Goal: Transaction & Acquisition: Purchase product/service

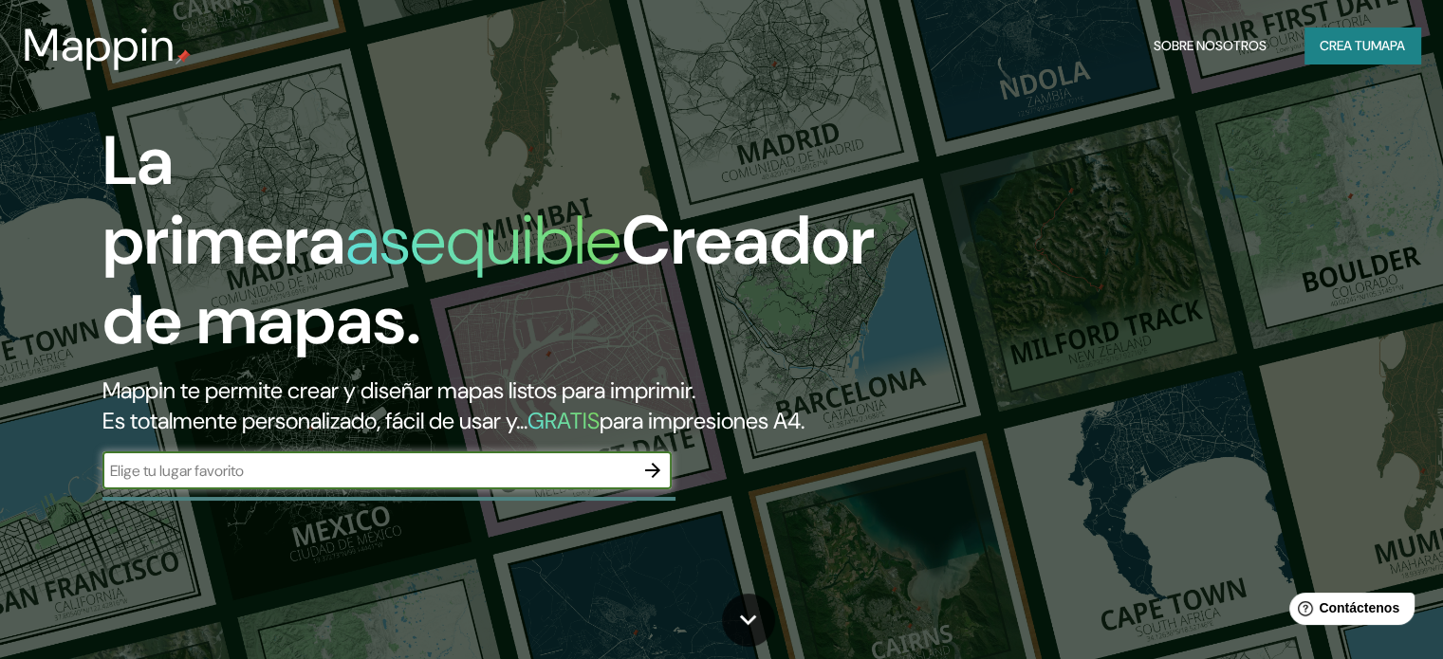
click at [221, 482] on input "text" at bounding box center [367, 471] width 531 height 22
type input "c"
type input "provincia de canta"
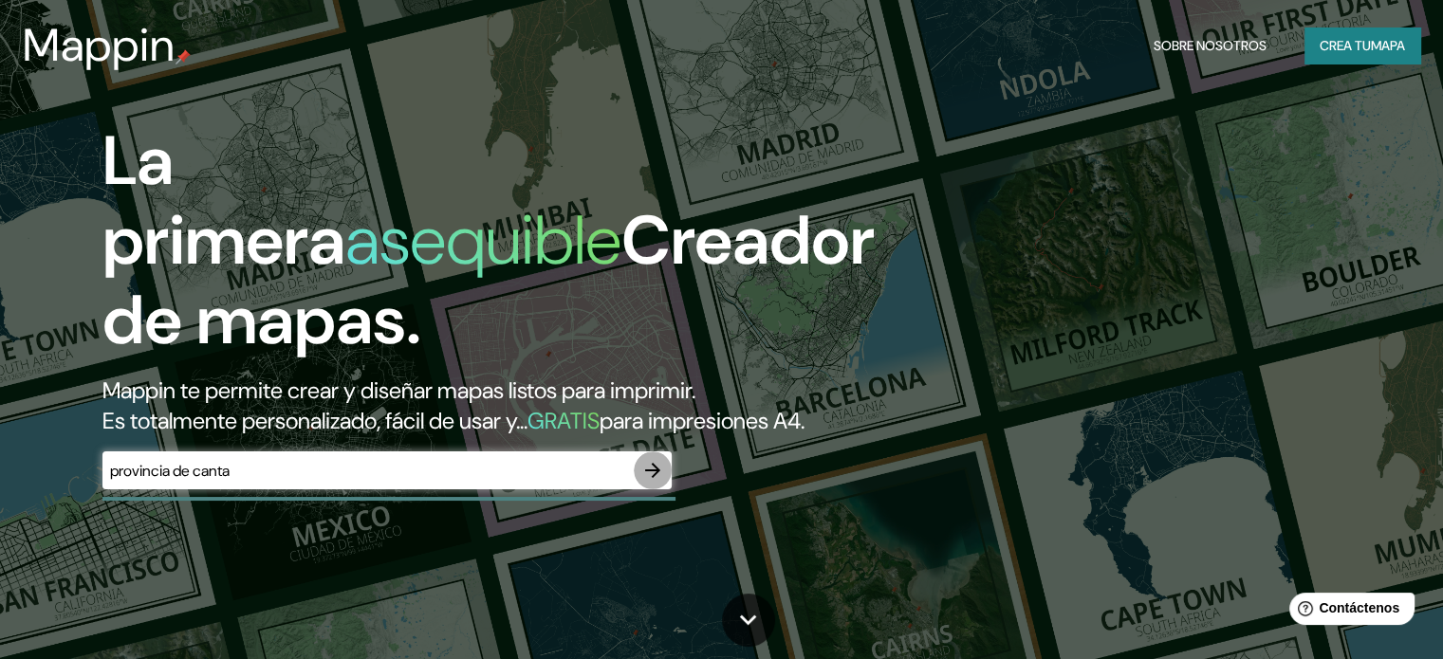
click at [652, 482] on icon "button" at bounding box center [652, 470] width 23 height 23
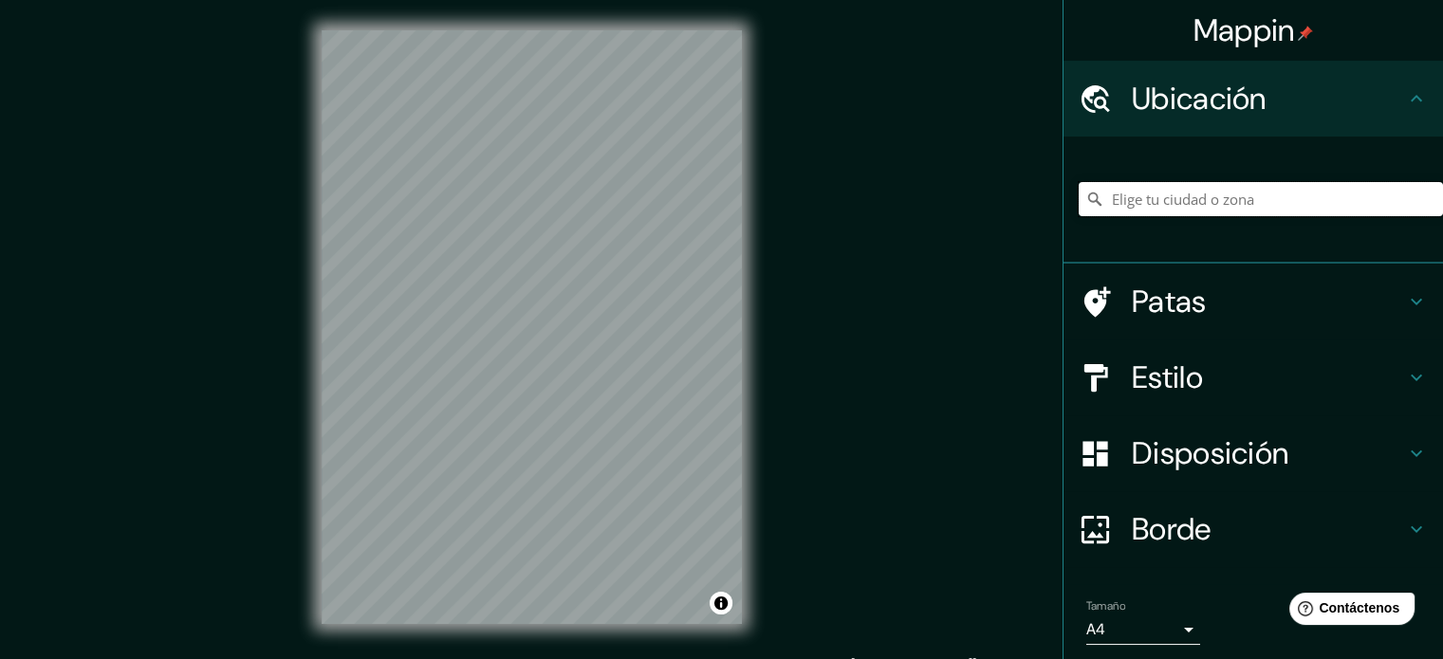
click at [1131, 200] on input "Elige tu ciudad o zona" at bounding box center [1261, 199] width 364 height 34
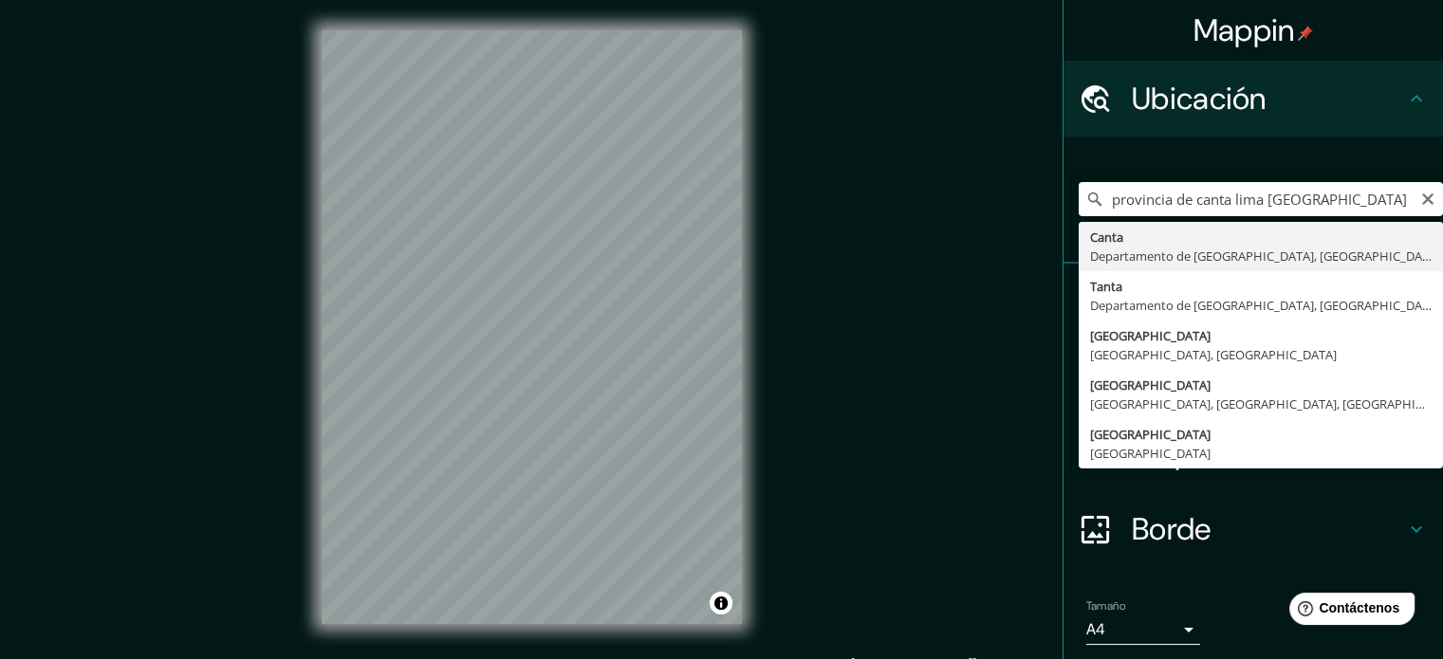
type input "Canta, [GEOGRAPHIC_DATA], [GEOGRAPHIC_DATA]"
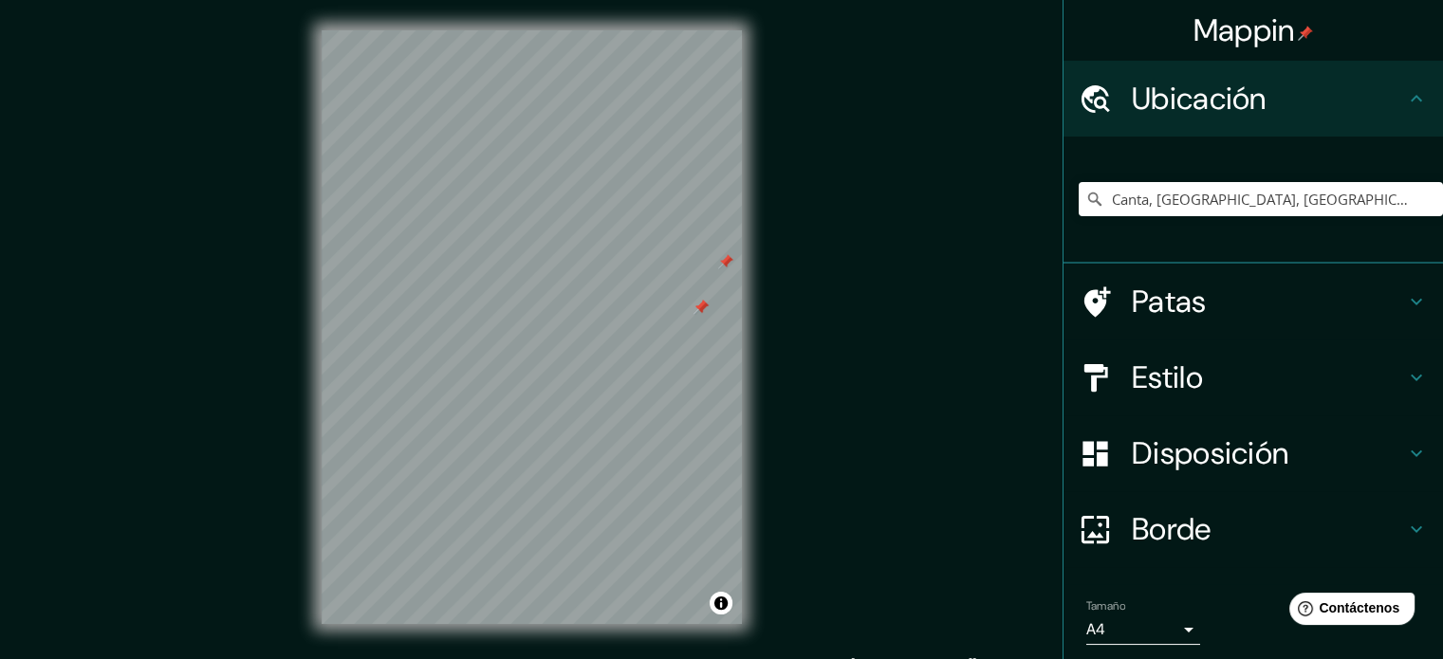
click at [1405, 300] on icon at bounding box center [1416, 301] width 23 height 23
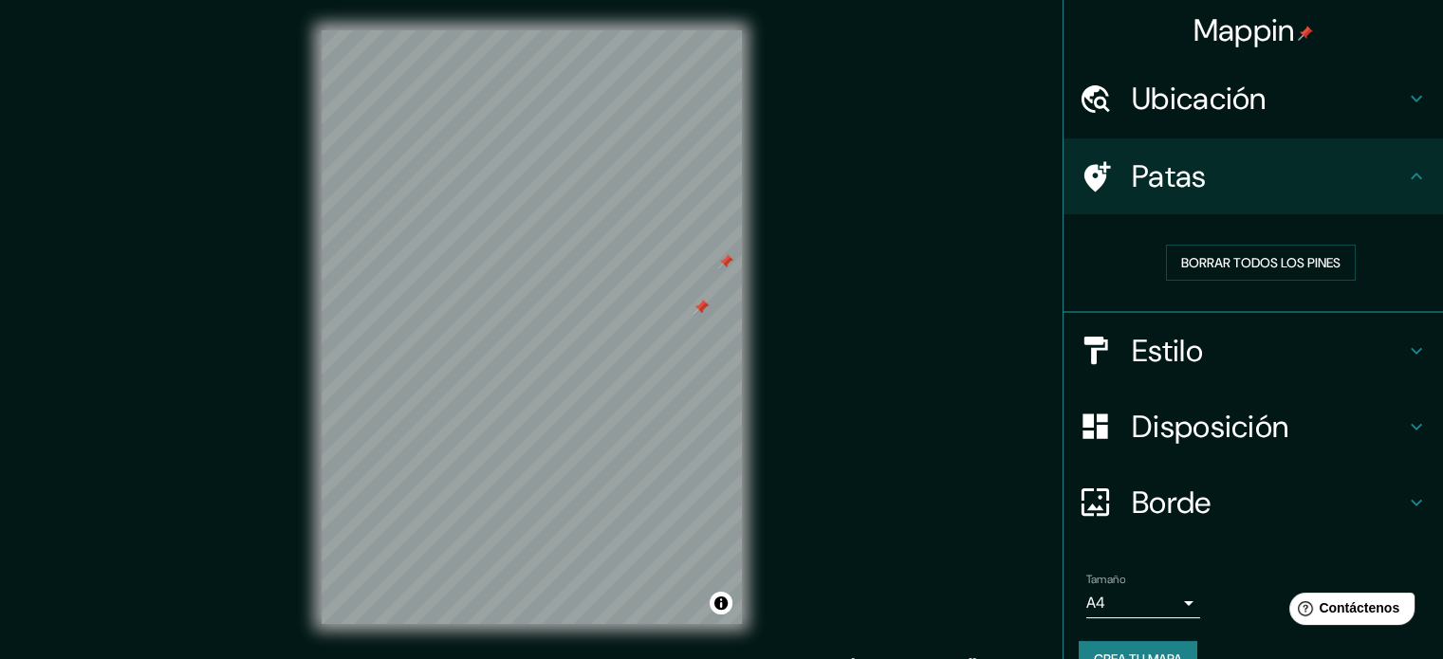
click at [1405, 172] on icon at bounding box center [1416, 176] width 23 height 23
click at [1411, 177] on icon at bounding box center [1416, 176] width 11 height 7
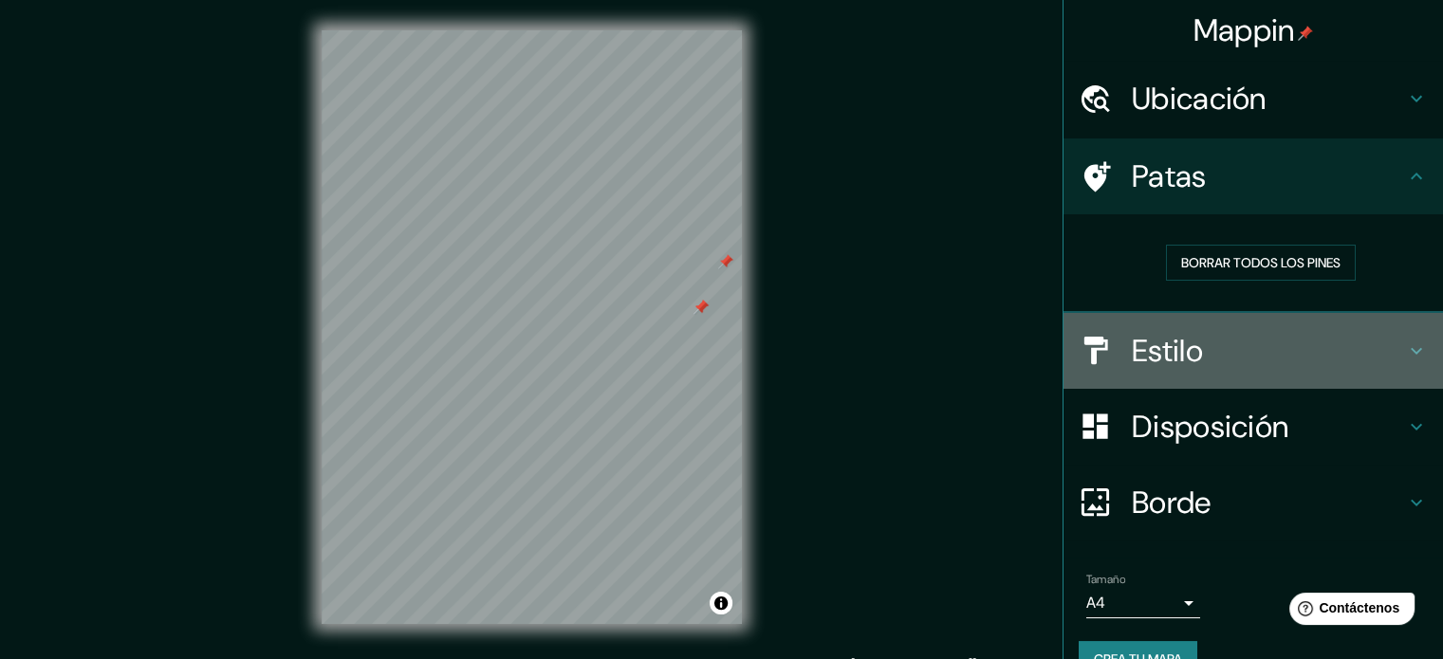
click at [1235, 340] on h4 "Estilo" at bounding box center [1268, 351] width 273 height 38
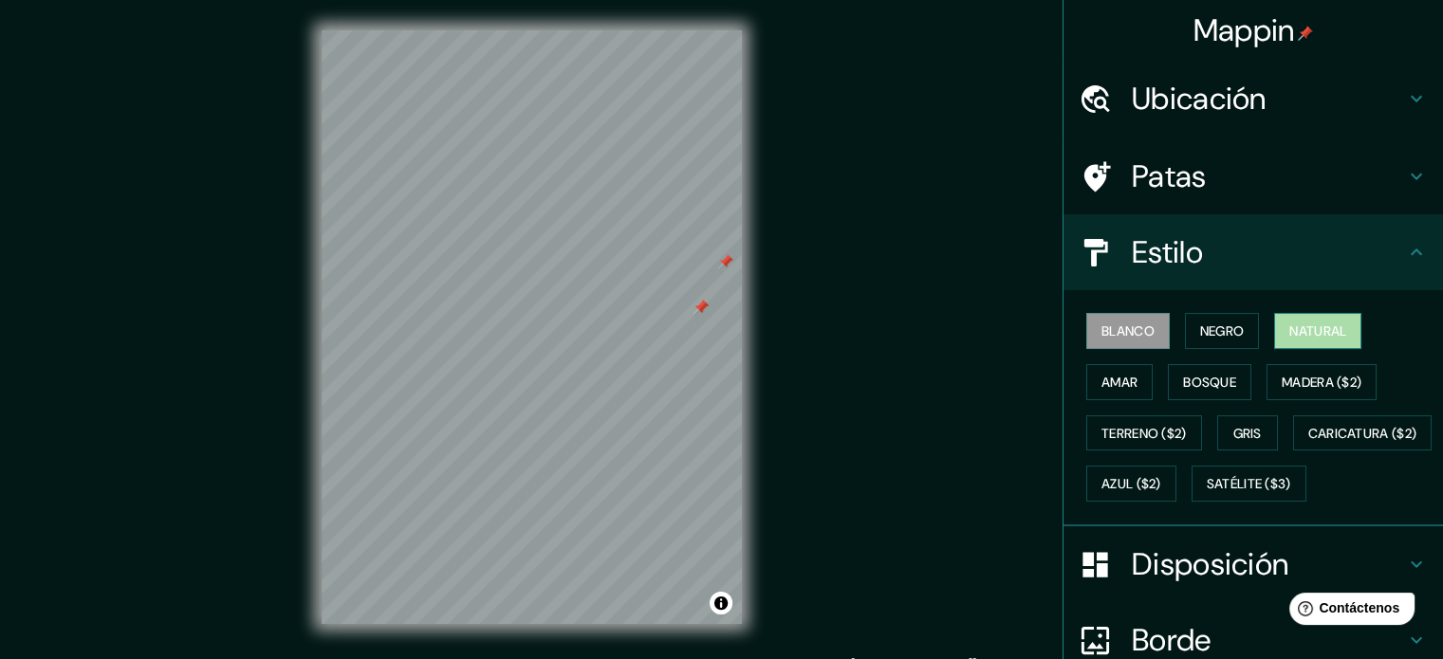
click at [1298, 323] on font "Natural" at bounding box center [1317, 331] width 57 height 17
click at [1214, 331] on font "Negro" at bounding box center [1222, 331] width 45 height 17
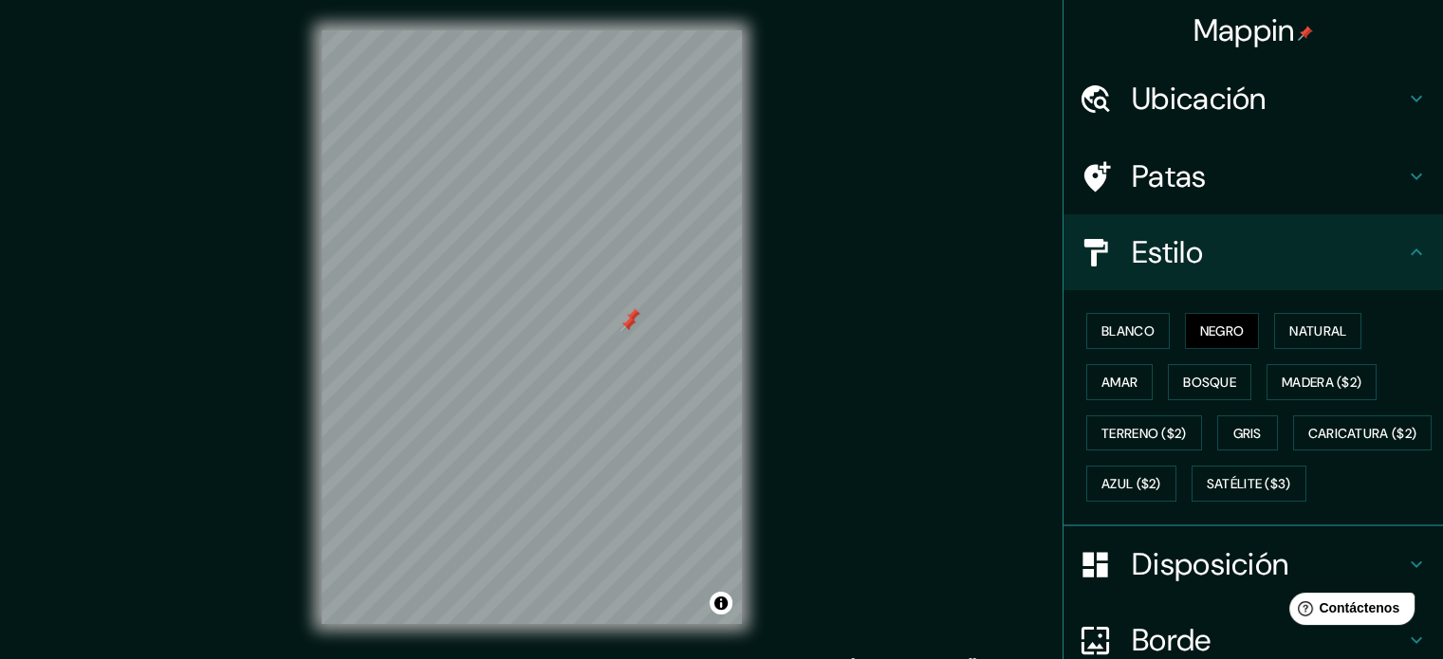
click at [1408, 247] on icon at bounding box center [1416, 252] width 23 height 23
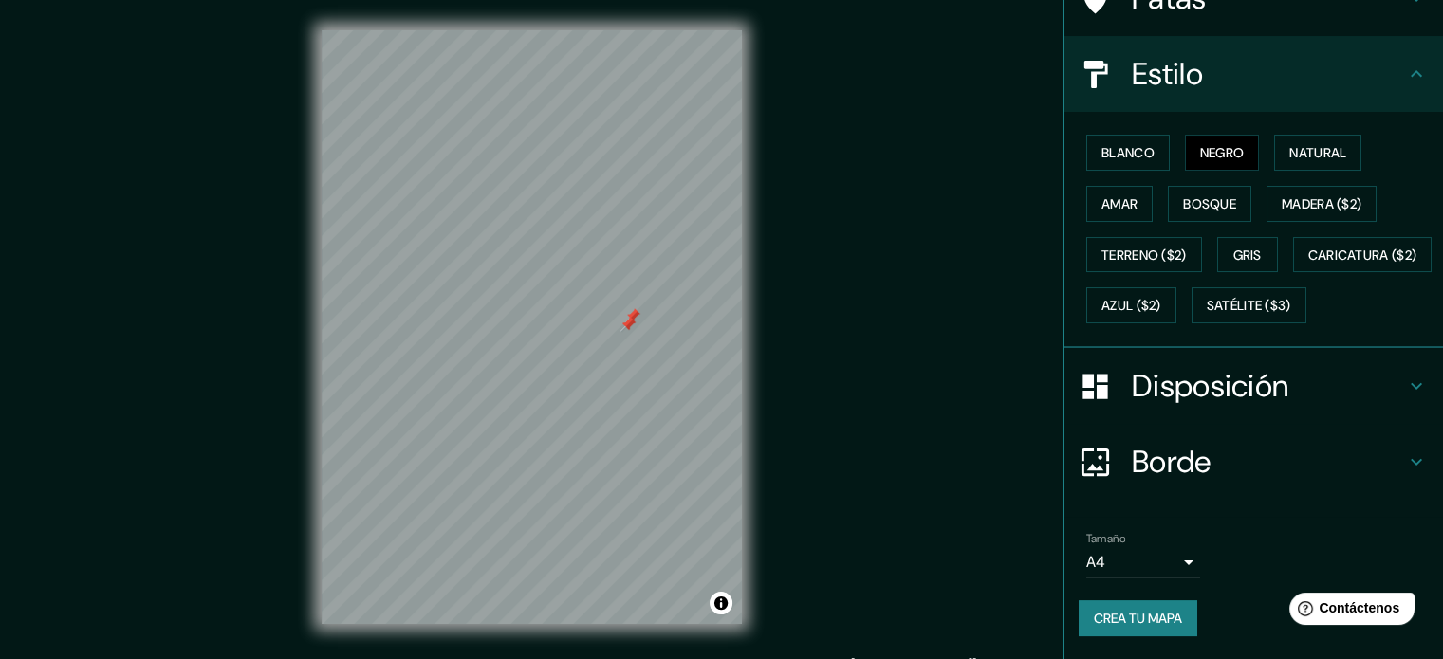
click at [1405, 398] on icon at bounding box center [1416, 386] width 23 height 23
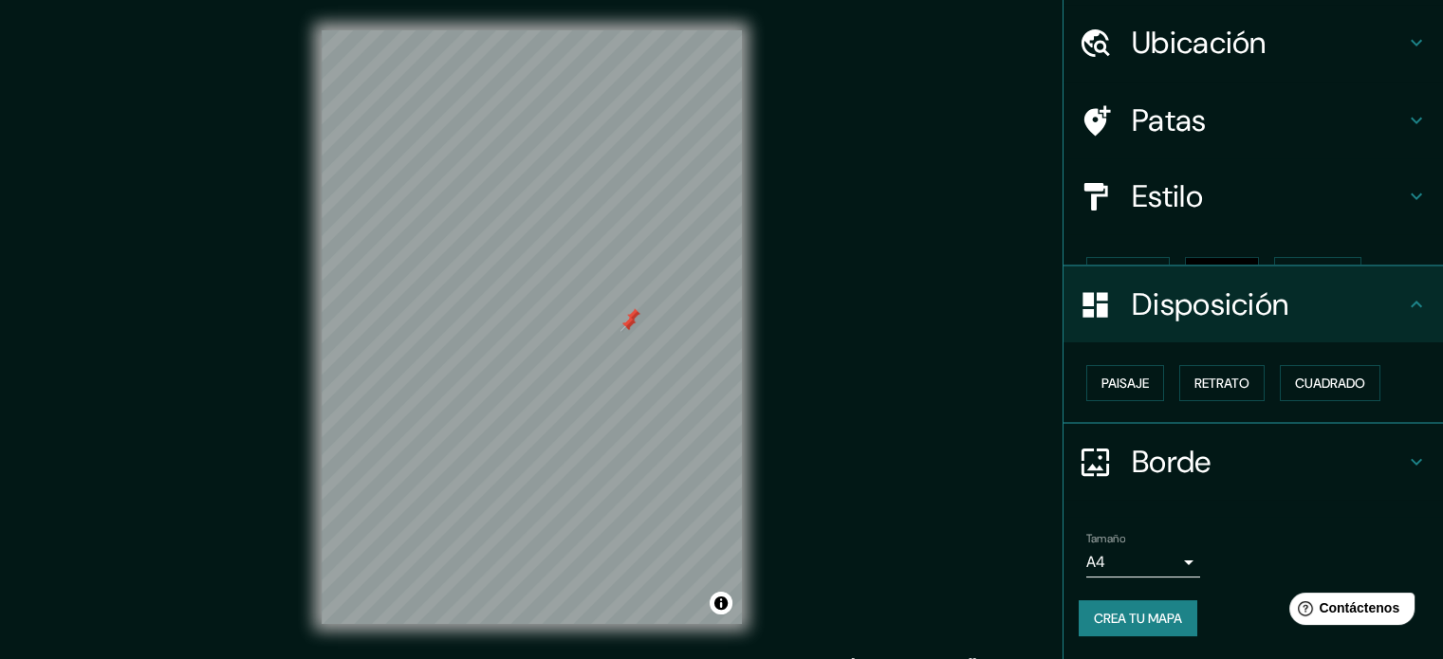
scroll to position [23, 0]
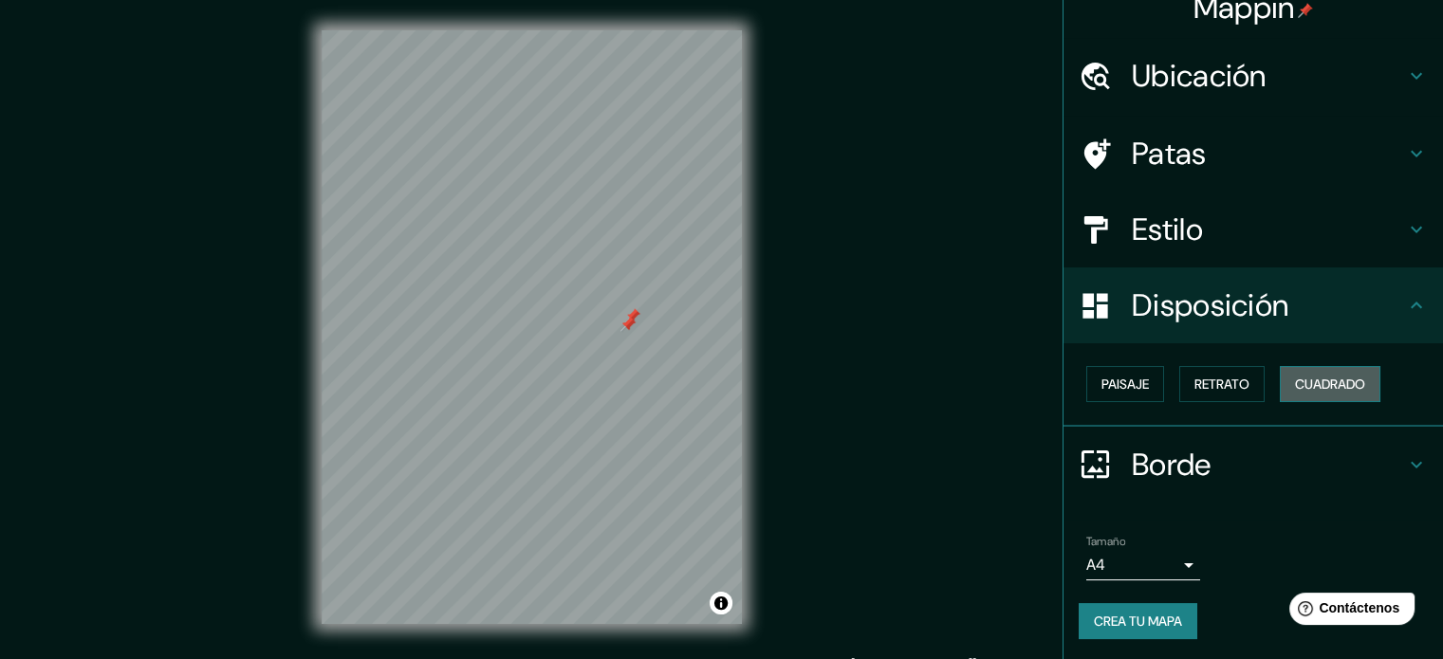
click at [1323, 381] on font "Cuadrado" at bounding box center [1330, 384] width 70 height 17
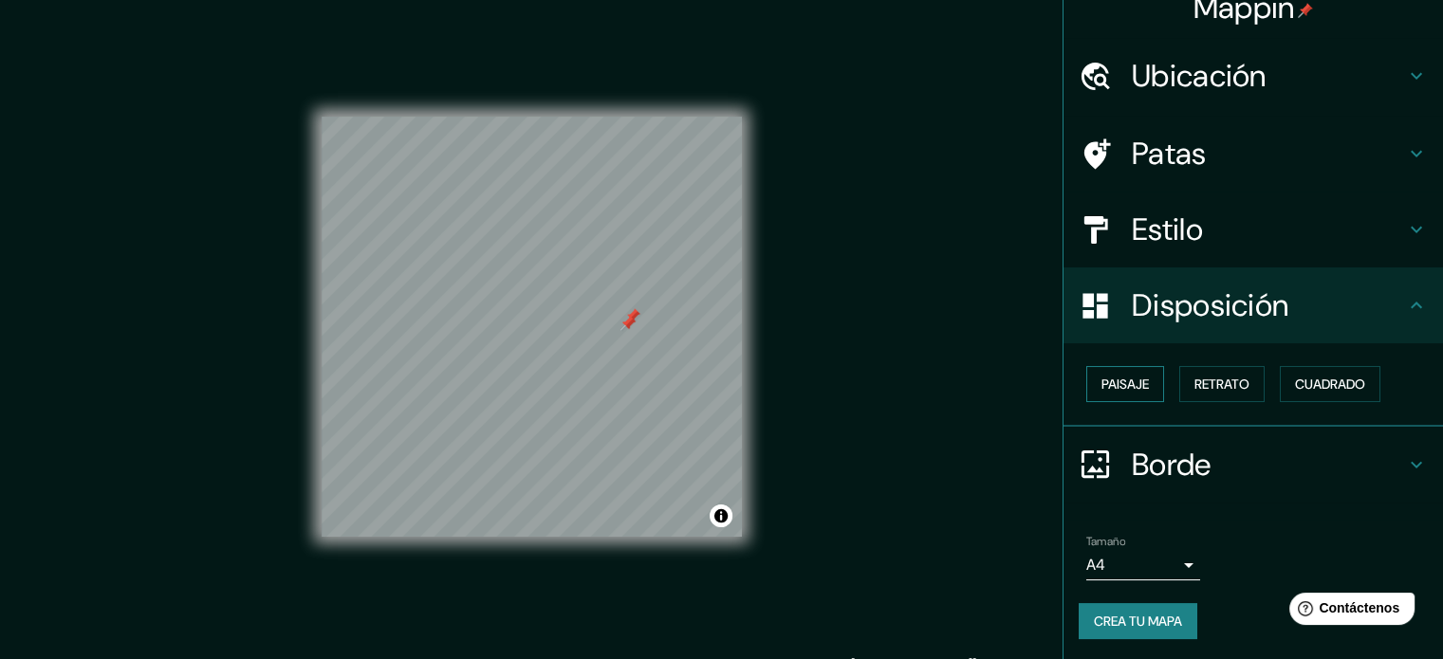
click at [1116, 376] on font "Paisaje" at bounding box center [1125, 384] width 47 height 17
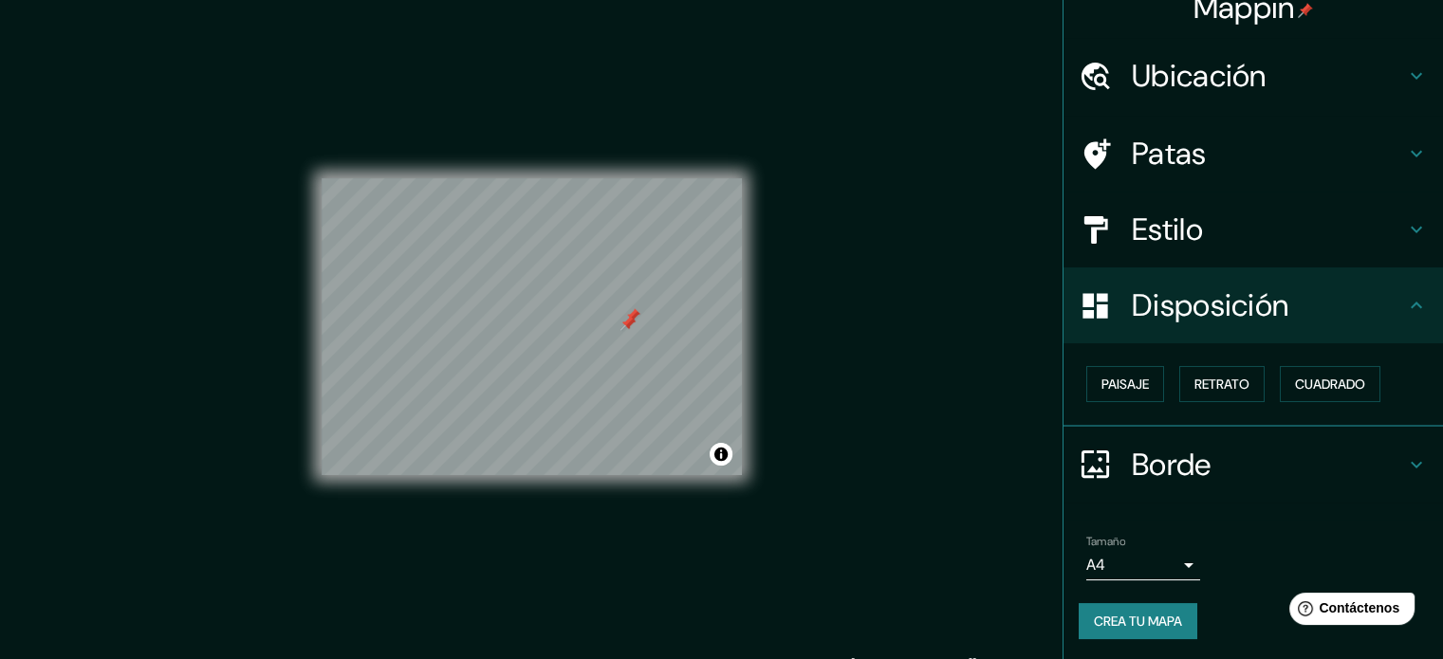
click at [1405, 459] on icon at bounding box center [1416, 465] width 23 height 23
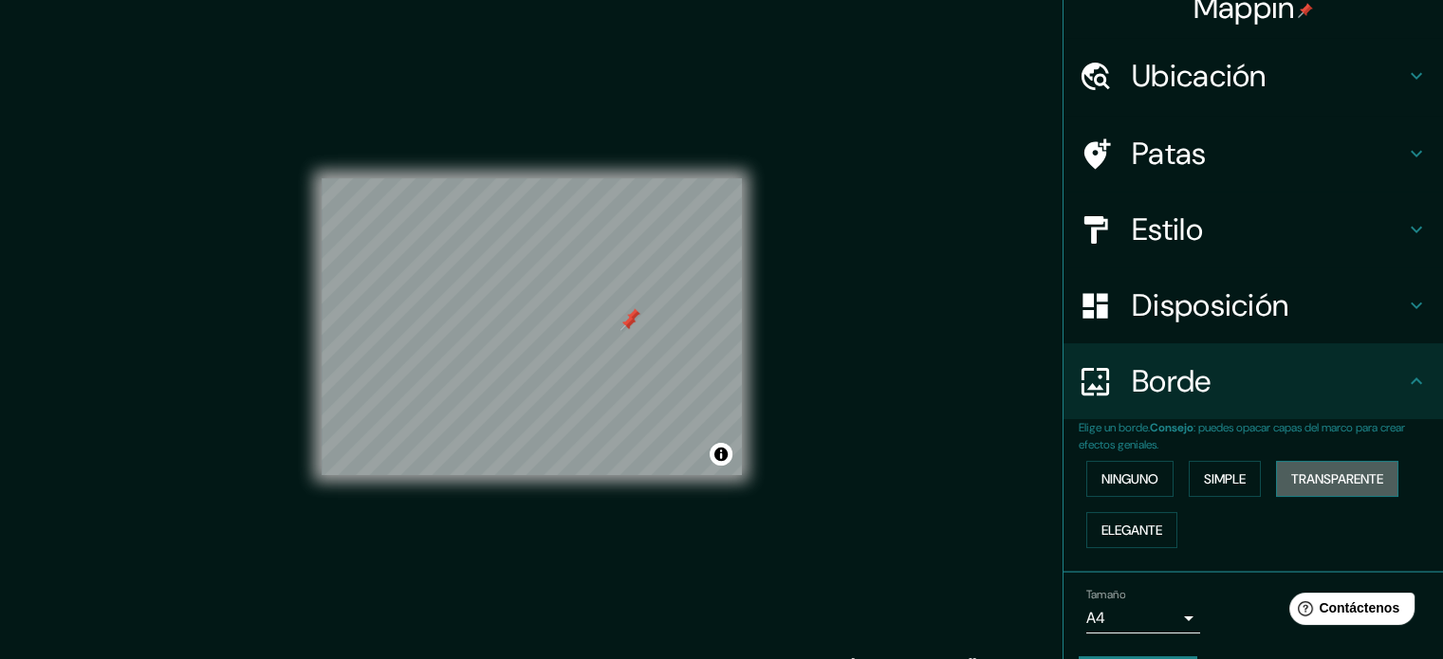
click at [1347, 468] on font "Transparente" at bounding box center [1337, 479] width 92 height 25
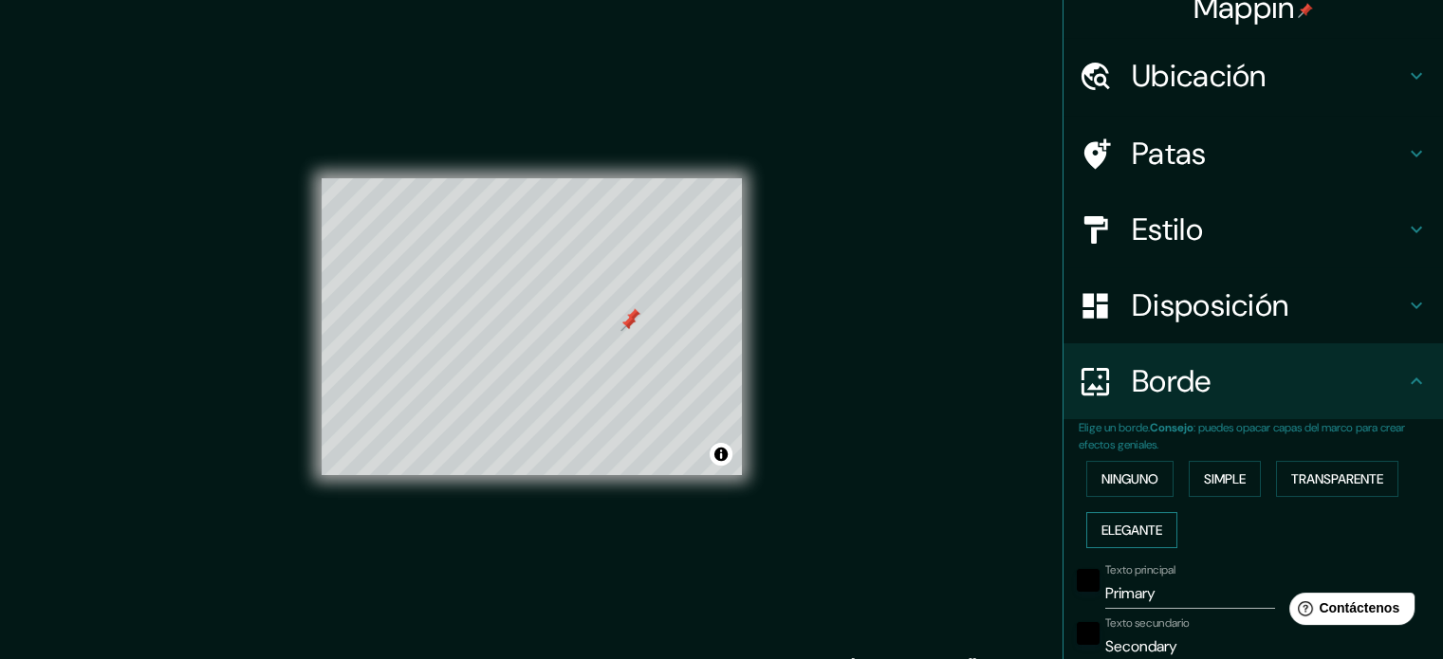
click at [1106, 522] on font "Elegante" at bounding box center [1132, 530] width 61 height 17
click at [1108, 480] on font "Ninguno" at bounding box center [1130, 479] width 57 height 17
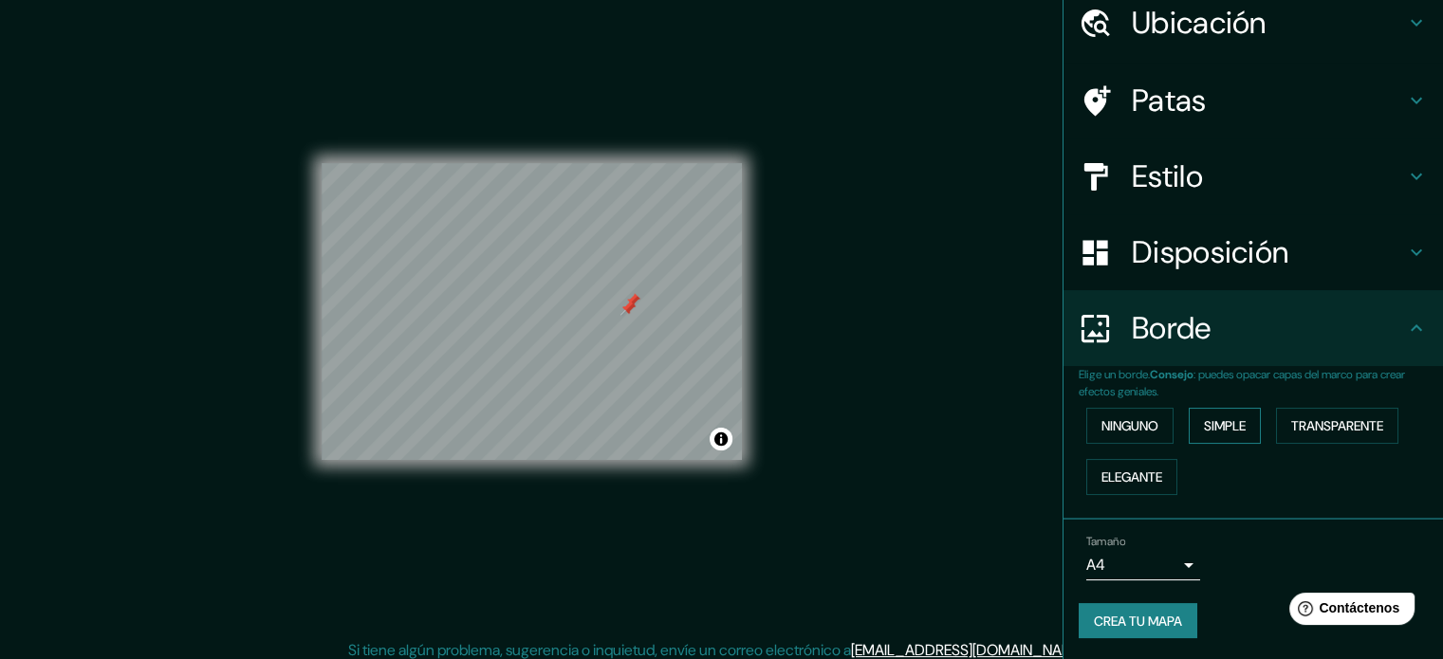
scroll to position [25, 0]
